Goal: Check status

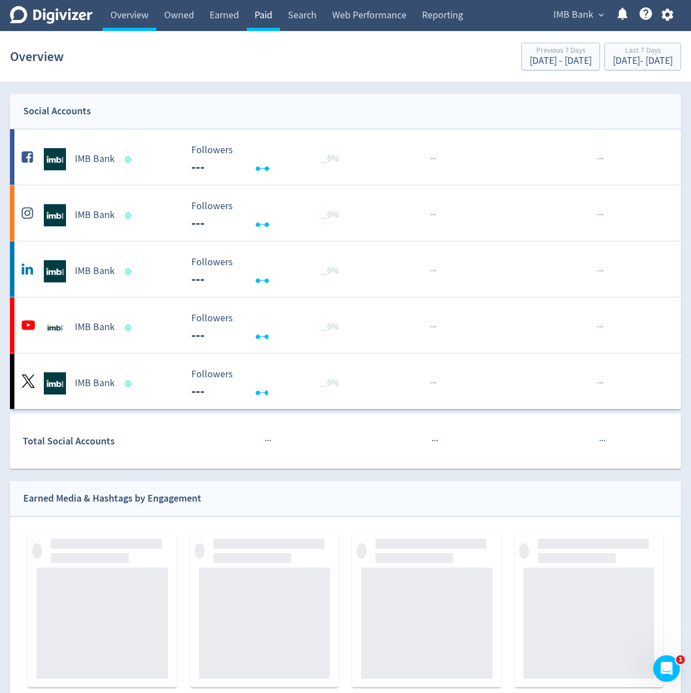
click at [272, 24] on link "Paid" at bounding box center [263, 15] width 33 height 31
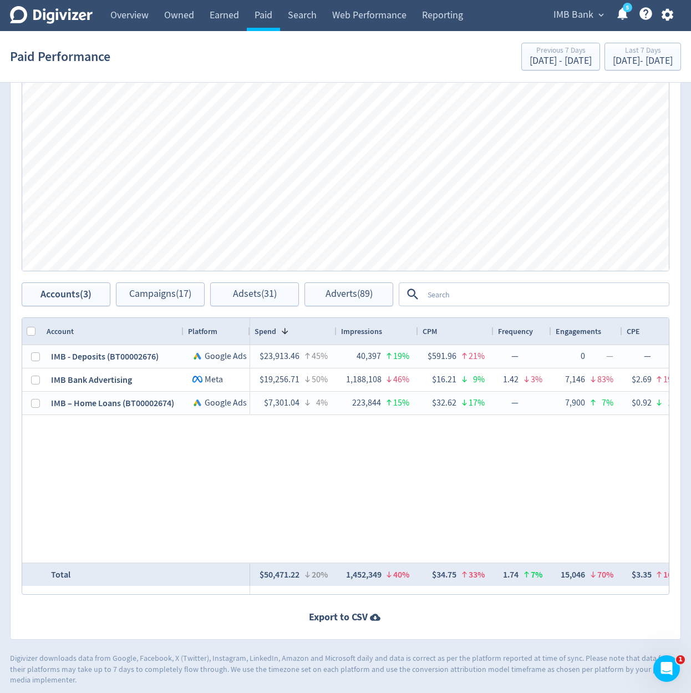
scroll to position [755, 0]
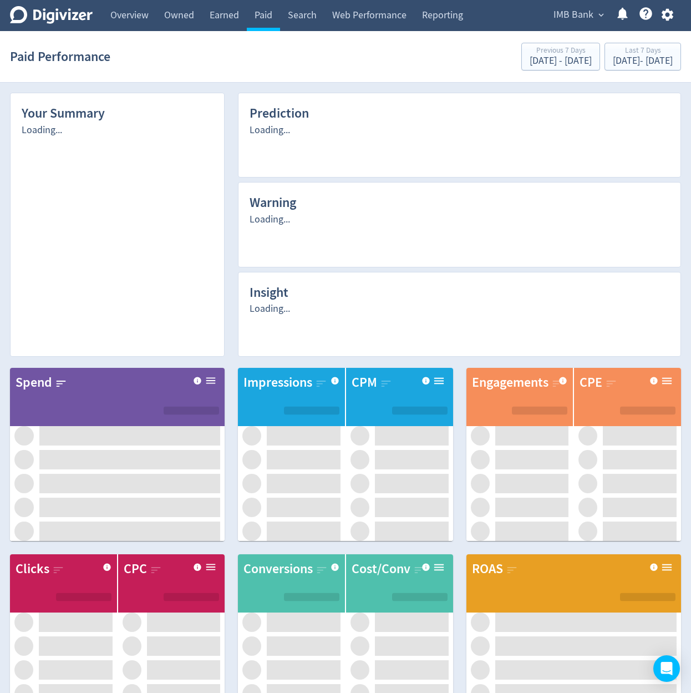
click at [231, 115] on div "Prediction Loading... Warning Loading... Insight Loading..." at bounding box center [453, 217] width 457 height 277
